Goal: Find specific page/section: Find specific page/section

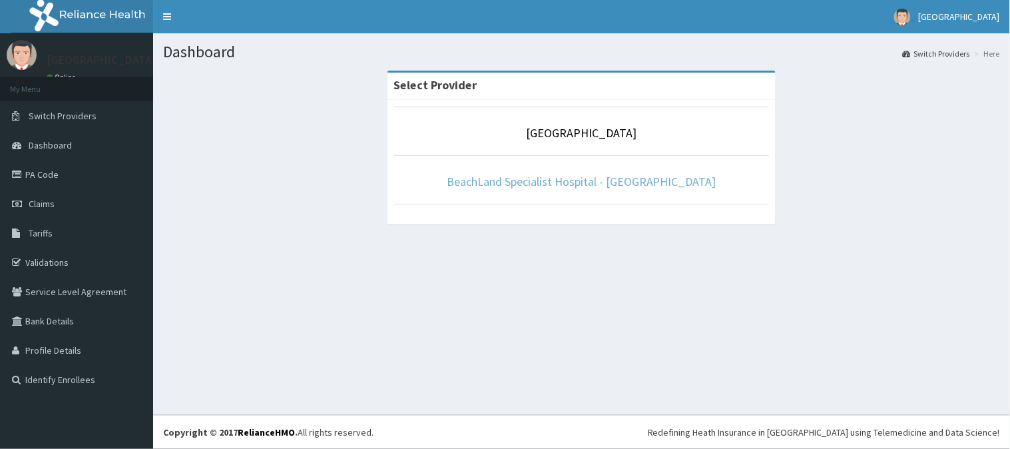
click at [571, 183] on link "BeachLand Specialist Hospital - [GEOGRAPHIC_DATA]" at bounding box center [582, 181] width 270 height 15
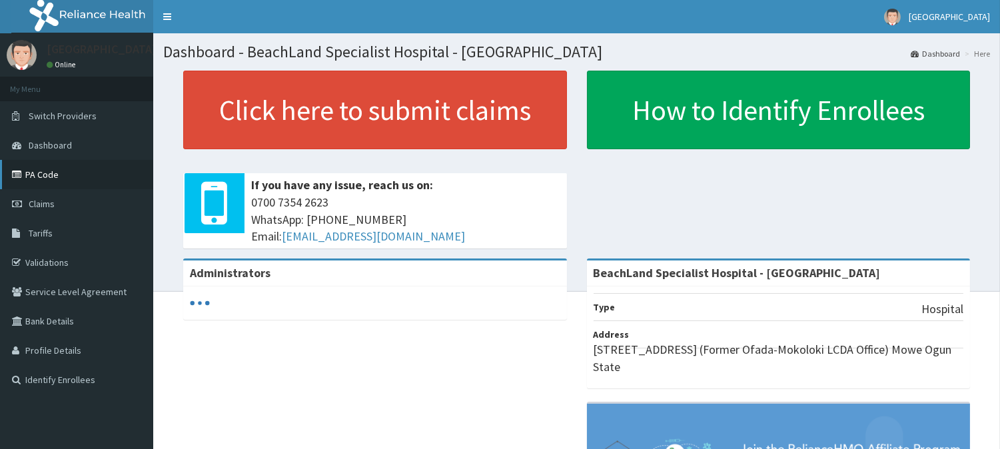
click at [61, 182] on link "PA Code" at bounding box center [76, 174] width 153 height 29
